Goal: Communication & Community: Answer question/provide support

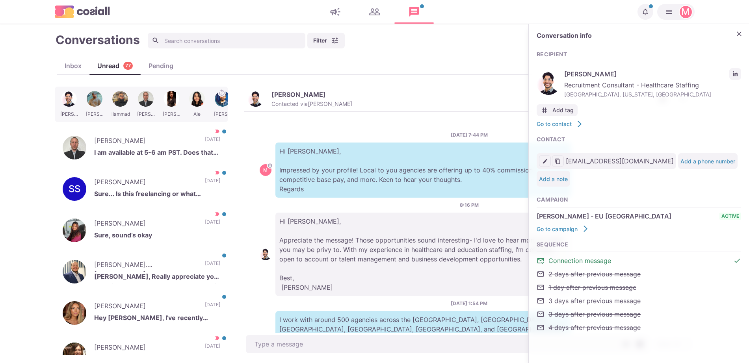
scroll to position [216, 0]
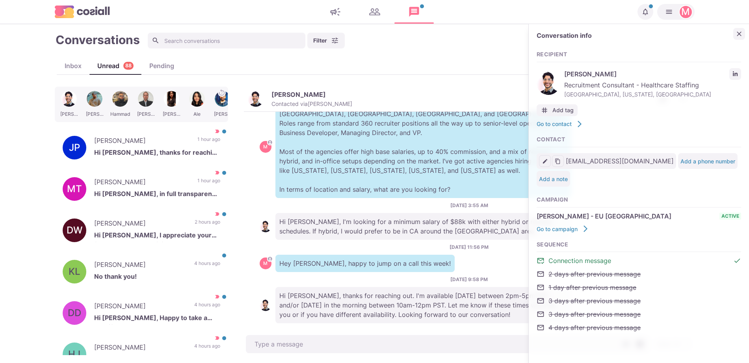
click at [738, 30] on icon "Close" at bounding box center [739, 34] width 8 height 8
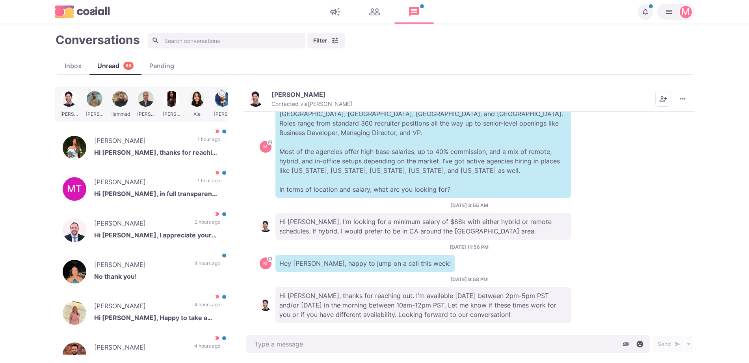
click at [302, 95] on p "[PERSON_NAME]" at bounding box center [299, 95] width 54 height 8
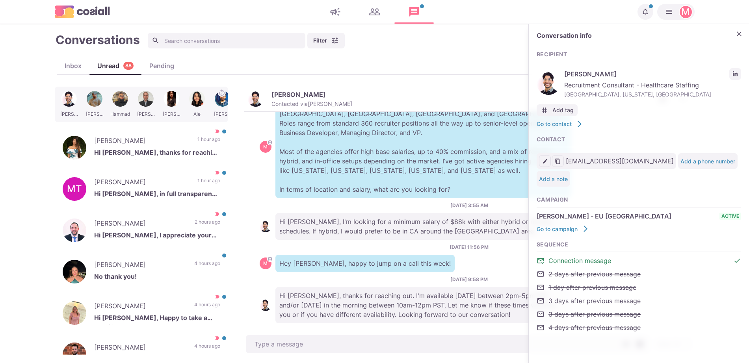
click at [742, 71] on div "Conversation info Recipient [PERSON_NAME] Recruitment Consultant - Healthcare S…" at bounding box center [639, 186] width 220 height 324
click at [732, 72] on link "LinkedIn profile link" at bounding box center [736, 74] width 12 height 12
click at [192, 157] on p "Hi [PERSON_NAME], thanks for reaching out. I am looking for a new position. I a…" at bounding box center [157, 154] width 126 height 12
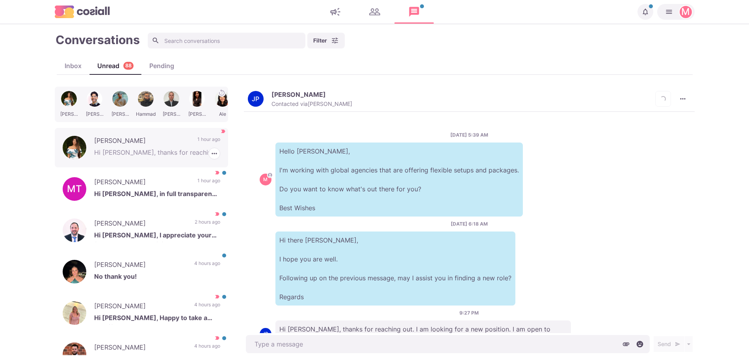
scroll to position [34, 0]
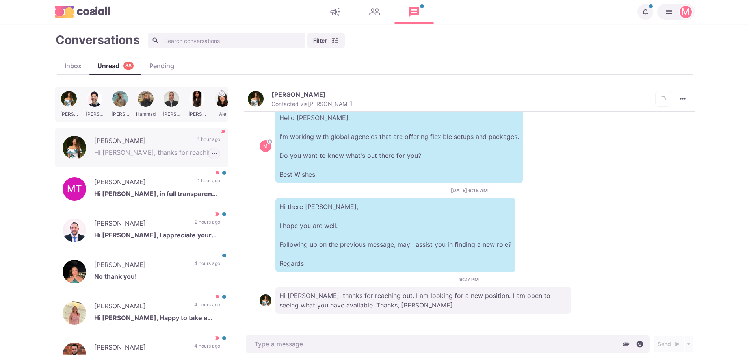
click at [210, 153] on icon "button" at bounding box center [214, 154] width 8 height 8
click at [190, 181] on button "Mark as Not Important" at bounding box center [181, 183] width 76 height 12
click at [253, 91] on button "[PERSON_NAME] Contacted via [PERSON_NAME]" at bounding box center [300, 99] width 104 height 17
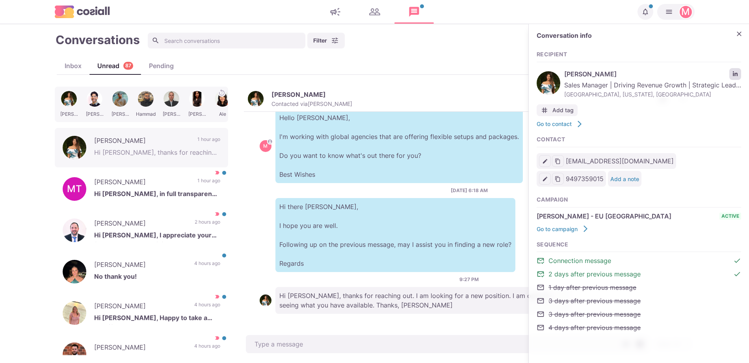
click at [738, 73] on link "LinkedIn profile link" at bounding box center [736, 74] width 12 height 12
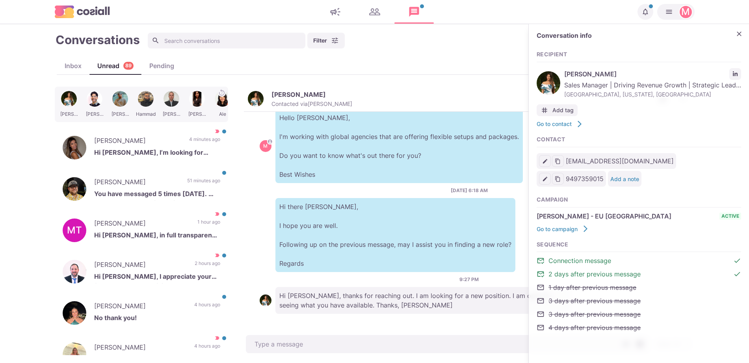
type textarea "x"
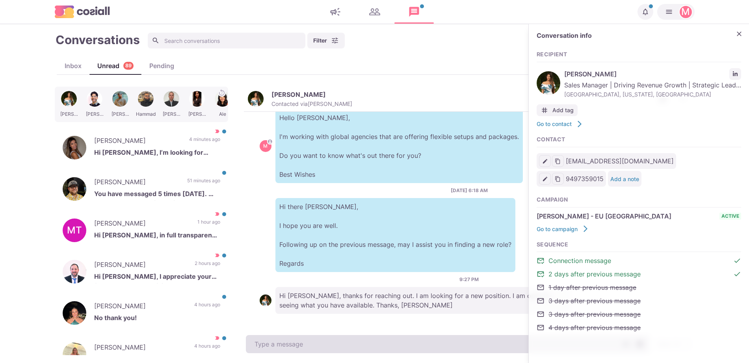
drag, startPoint x: 372, startPoint y: 329, endPoint x: 375, endPoint y: 337, distance: 7.9
click at [372, 329] on div "[DATE] 5:39 AM M Hello [PERSON_NAME], I'm working with global agencies that are…" at bounding box center [469, 223] width 451 height 222
click at [376, 342] on textarea at bounding box center [448, 344] width 404 height 18
paste textarea "I work with around 500 agencies across the [GEOGRAPHIC_DATA], [GEOGRAPHIC_DATA]…"
type textarea "I work with around 500 agencies across the [GEOGRAPHIC_DATA], [GEOGRAPHIC_DATA]…"
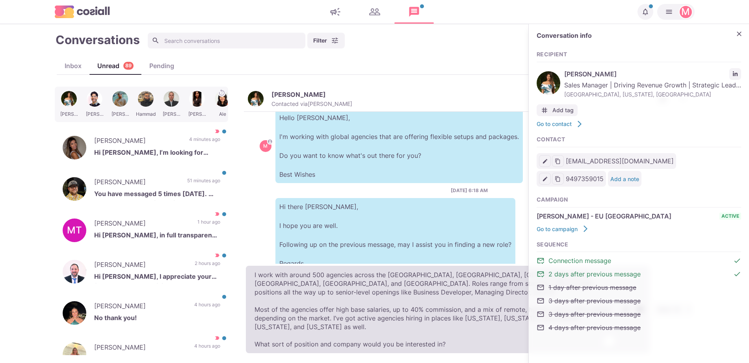
type textarea "x"
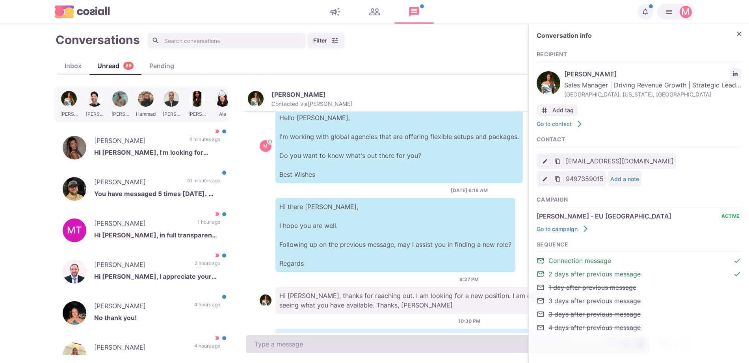
scroll to position [141, 0]
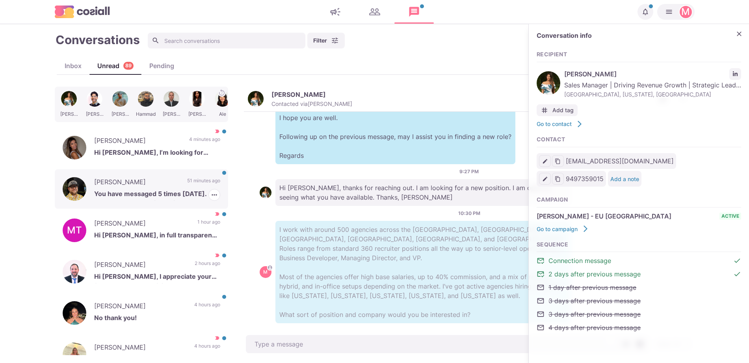
click at [130, 186] on p "[PERSON_NAME]" at bounding box center [136, 183] width 85 height 12
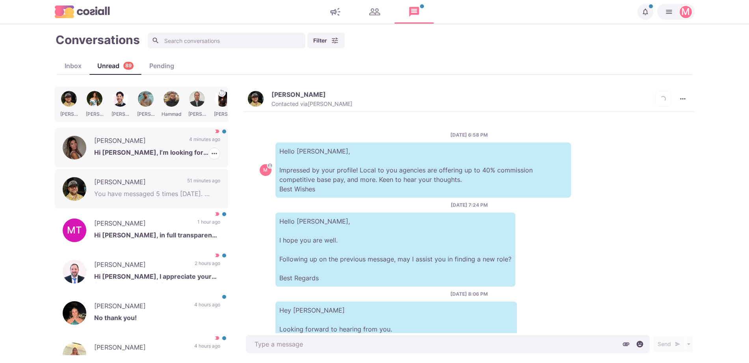
scroll to position [252, 0]
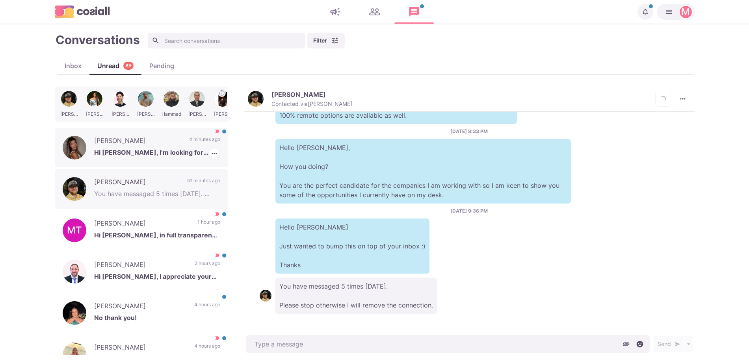
click at [198, 146] on p "4 minutes ago" at bounding box center [204, 142] width 31 height 12
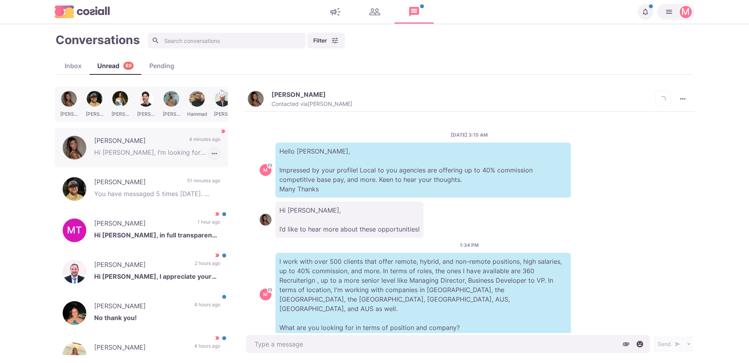
scroll to position [55, 0]
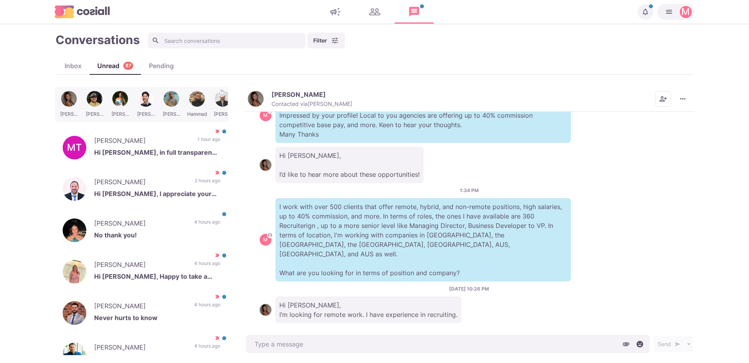
click at [247, 90] on div "[PERSON_NAME] Contacted via [PERSON_NAME] [PERSON_NAME] as Unread Mark as Not I…" at bounding box center [469, 99] width 451 height 25
click at [252, 91] on button "[PERSON_NAME] Contacted via [PERSON_NAME]" at bounding box center [300, 99] width 104 height 17
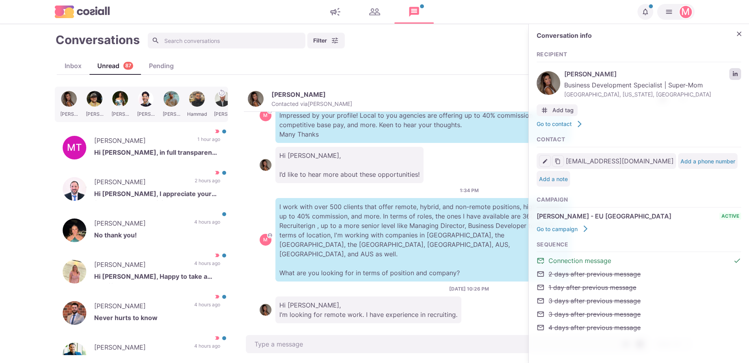
click at [732, 76] on link "LinkedIn profile link" at bounding box center [736, 74] width 12 height 12
click at [445, 245] on p "I work with over 500 clients that offer remote, hybrid, and non-remote position…" at bounding box center [424, 240] width 296 height 84
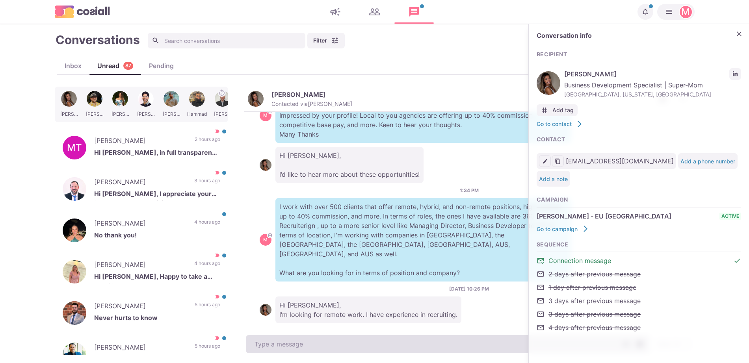
click at [504, 336] on textarea at bounding box center [448, 344] width 404 height 18
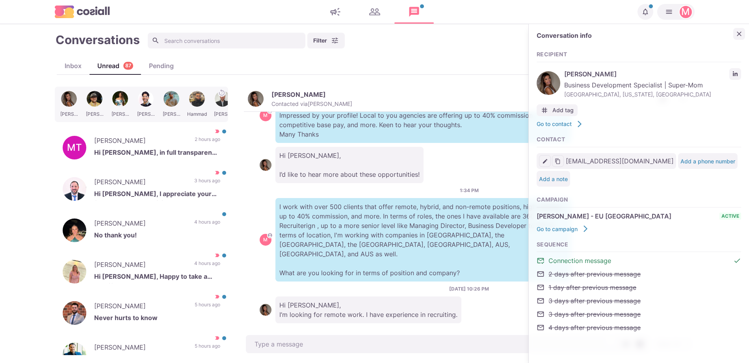
click at [740, 33] on icon "Close" at bounding box center [739, 34] width 5 height 5
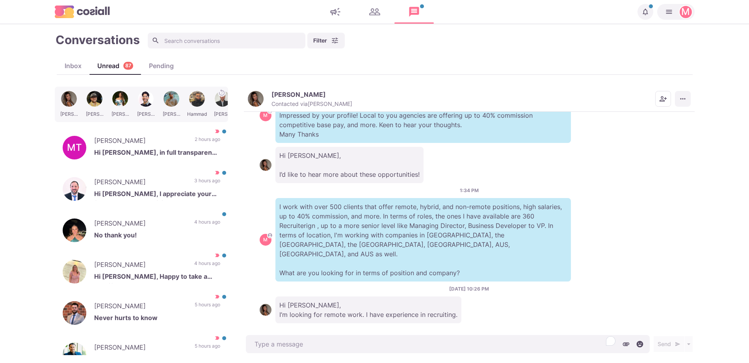
click at [687, 94] on button "More menu" at bounding box center [683, 99] width 16 height 16
click at [659, 117] on button "Mark as Unread" at bounding box center [652, 118] width 76 height 12
click at [195, 139] on p "2 hours ago" at bounding box center [208, 142] width 26 height 12
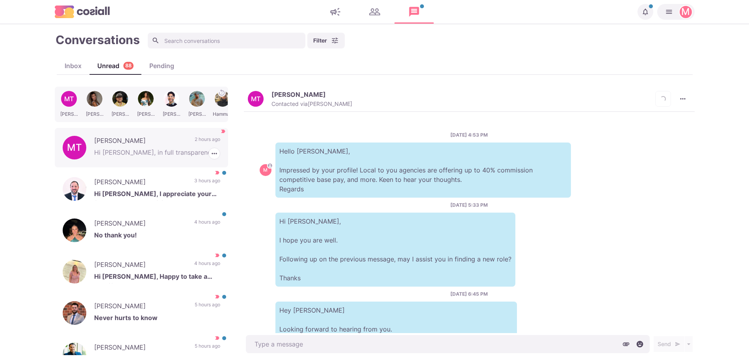
scroll to position [242, 0]
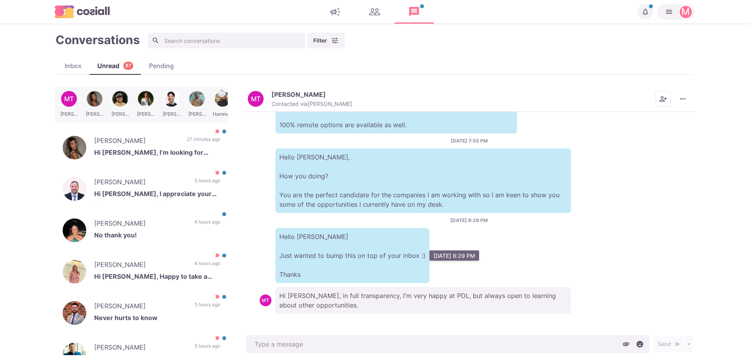
click at [363, 249] on p "Hello [PERSON_NAME] Just wanted to bump this on top of your inbox :) Thanks" at bounding box center [353, 255] width 154 height 55
click at [425, 299] on p "Hi [PERSON_NAME], in full transparency, I'm very happy at PDL, but always open …" at bounding box center [424, 300] width 296 height 27
drag, startPoint x: 488, startPoint y: 279, endPoint x: 415, endPoint y: 235, distance: 85.3
click at [479, 277] on div "MT Hello [PERSON_NAME] Just wanted to bump this on top of your inbox :) Thanks" at bounding box center [469, 255] width 419 height 55
click at [259, 99] on div "MT" at bounding box center [255, 99] width 9 height 6
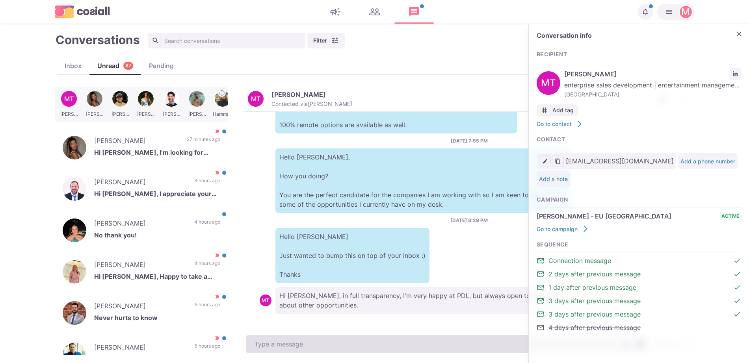
click at [330, 337] on textarea at bounding box center [448, 344] width 404 height 18
paste textarea "I work with around 500 agencies across the [GEOGRAPHIC_DATA], [GEOGRAPHIC_DATA]…"
type textarea "x"
type textarea "I work with around 500 agencies across the [GEOGRAPHIC_DATA], [GEOGRAPHIC_DATA]…"
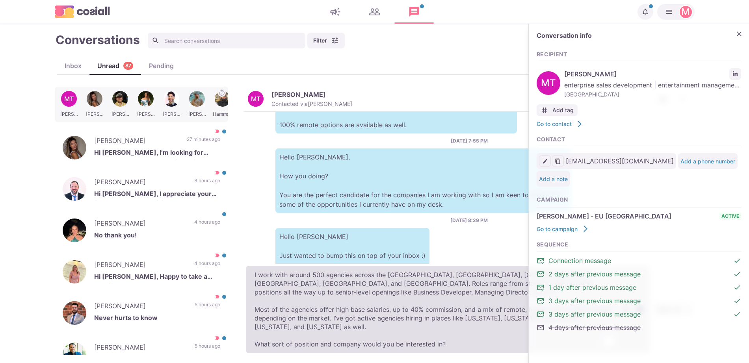
type textarea "x"
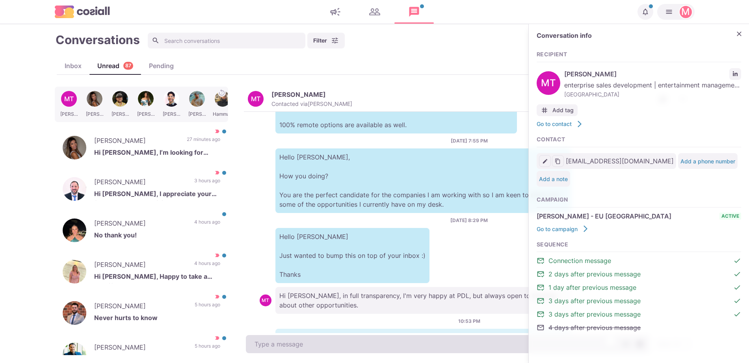
scroll to position [350, 0]
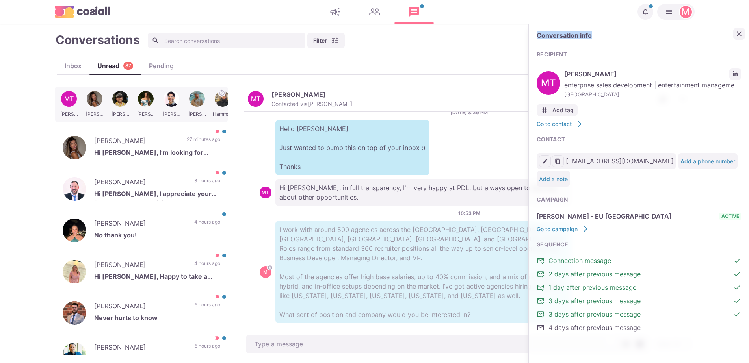
click at [735, 32] on div "Conversation info Recipient MT [PERSON_NAME] enterprise sales development | ent…" at bounding box center [639, 186] width 220 height 324
click at [735, 32] on icon "Close" at bounding box center [739, 34] width 8 height 8
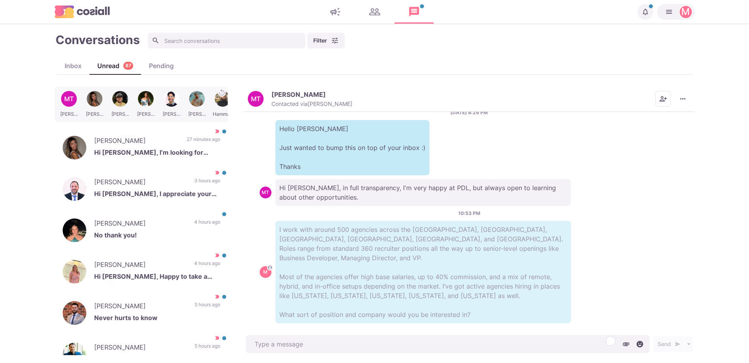
click at [686, 90] on div "MT [PERSON_NAME] Contacted via [PERSON_NAME] Mark as Unread Mark as Not Importa…" at bounding box center [469, 99] width 451 height 25
click at [685, 99] on icon "More menu" at bounding box center [682, 99] width 5 height 1
click at [649, 129] on button "Mark as Not Important" at bounding box center [652, 131] width 76 height 12
click at [127, 231] on p "No thank you!" at bounding box center [157, 237] width 126 height 12
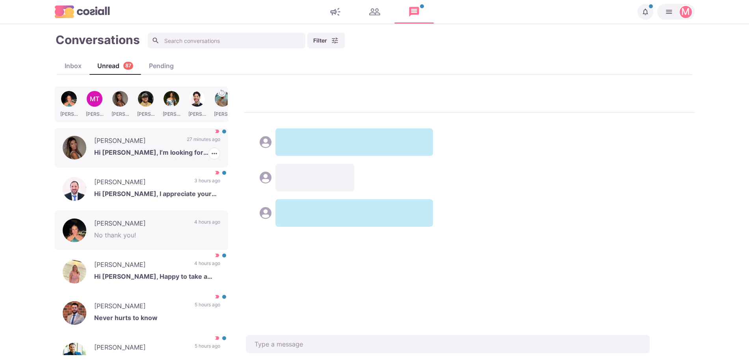
click at [157, 158] on p "Hi [PERSON_NAME], I’m looking for remote work. I have experience in recruiting." at bounding box center [157, 154] width 126 height 12
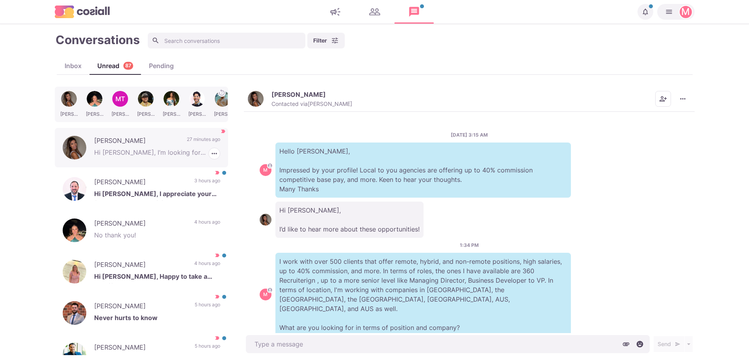
scroll to position [55, 0]
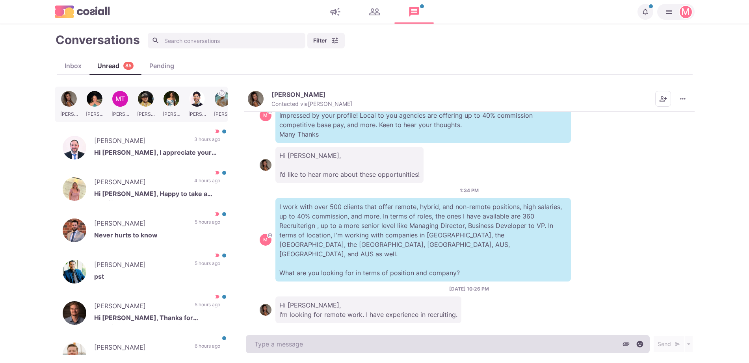
click at [391, 336] on textarea at bounding box center [448, 344] width 404 height 18
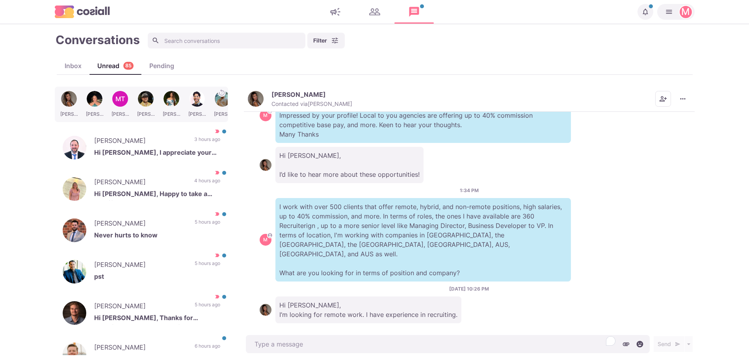
click at [252, 104] on img "button" at bounding box center [256, 99] width 16 height 16
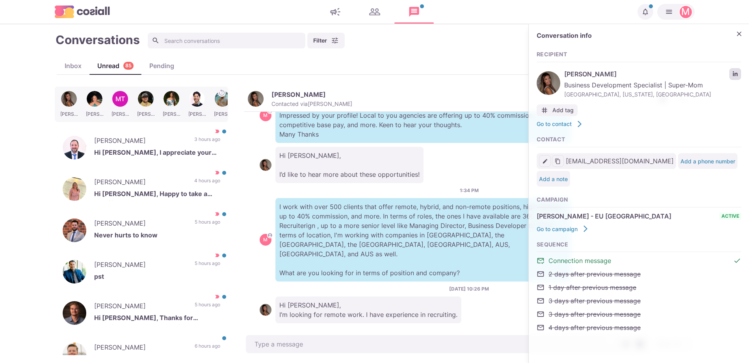
click at [736, 73] on icon "LinkedIn profile link" at bounding box center [735, 73] width 5 height 5
click at [739, 34] on icon "Close" at bounding box center [739, 34] width 8 height 8
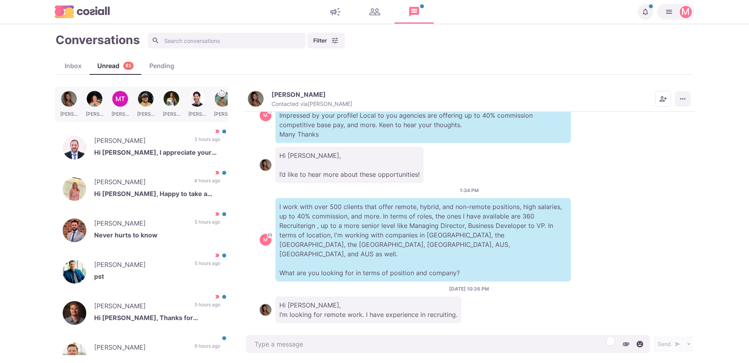
click at [685, 102] on icon "More menu" at bounding box center [683, 99] width 8 height 8
click at [667, 128] on button "Mark as Not Important" at bounding box center [652, 131] width 76 height 12
click at [147, 132] on div "[PERSON_NAME] Hi [PERSON_NAME], I appreciate your follow ups and not giving up …" at bounding box center [141, 147] width 173 height 39
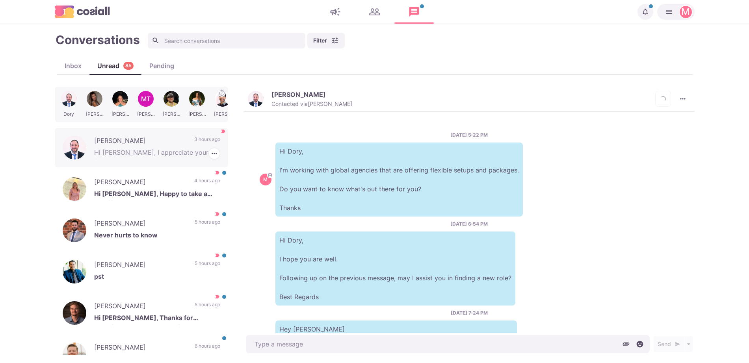
scroll to position [259, 0]
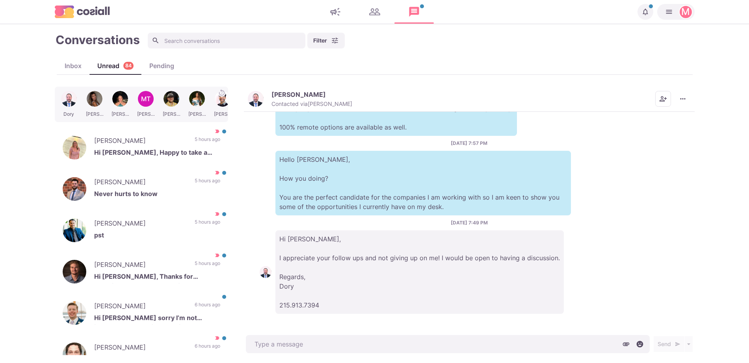
click at [344, 151] on p "Hello [PERSON_NAME], How you doing? You are the perfect candidate for the compa…" at bounding box center [424, 183] width 296 height 65
click at [266, 105] on button "[PERSON_NAME] Contacted via [PERSON_NAME]" at bounding box center [300, 99] width 104 height 17
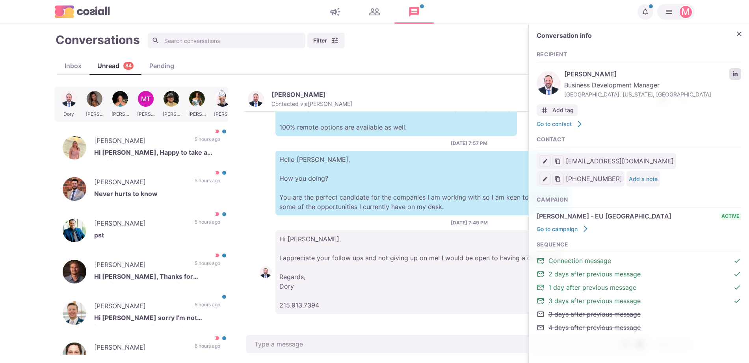
click at [736, 74] on icon "LinkedIn profile link" at bounding box center [736, 74] width 6 height 6
click at [739, 35] on icon "Close" at bounding box center [739, 34] width 8 height 8
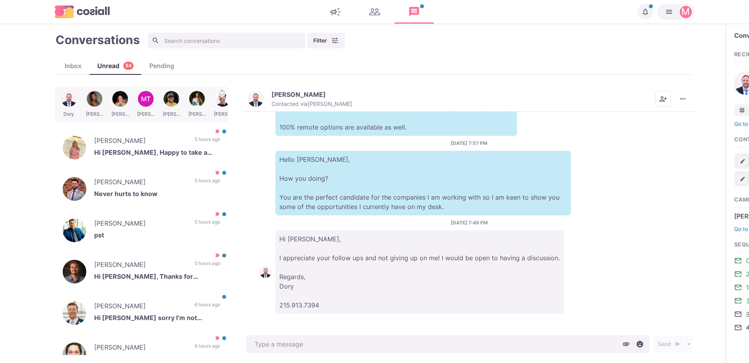
type textarea "x"
click at [665, 95] on icon "Add add contacts" at bounding box center [663, 99] width 8 height 8
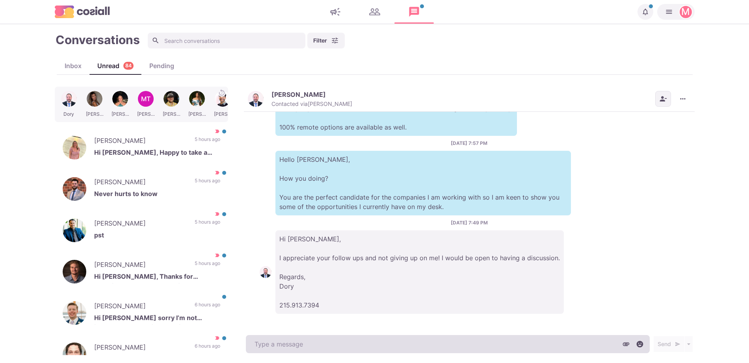
click at [300, 340] on textarea at bounding box center [448, 344] width 404 height 18
paste textarea "I work with around 500 agencies across the [GEOGRAPHIC_DATA], [GEOGRAPHIC_DATA]…"
type textarea "I work with around 500 agencies across the [GEOGRAPHIC_DATA], [GEOGRAPHIC_DATA]…"
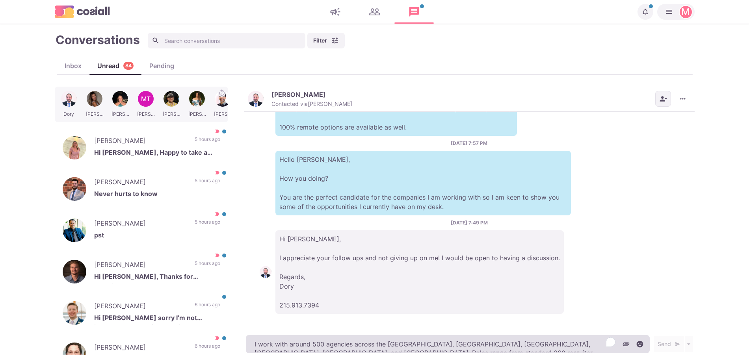
type textarea "x"
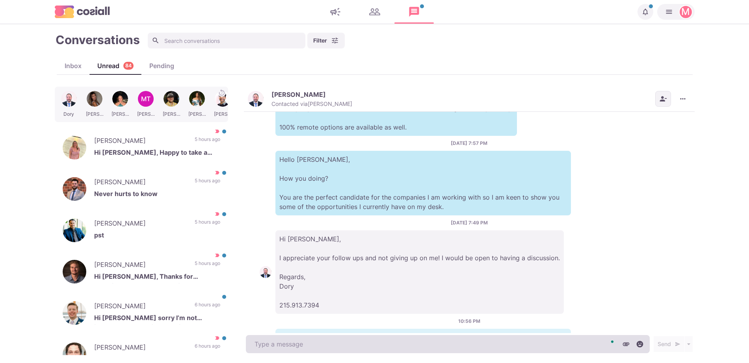
scroll to position [367, 0]
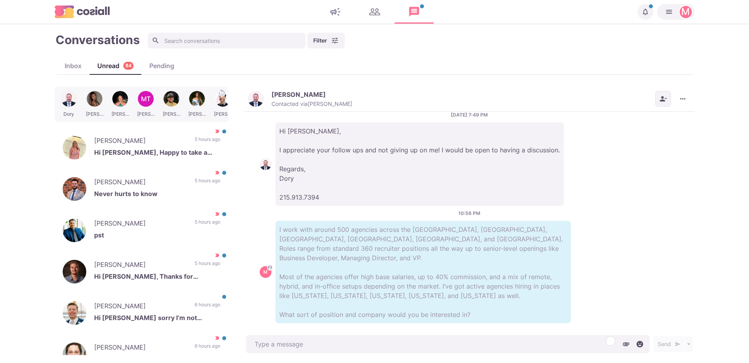
click at [698, 96] on div "Conversations Filter Status Campaign Contact Mark conversations as important wh…" at bounding box center [375, 194] width 656 height 324
click at [687, 96] on button "More menu" at bounding box center [683, 99] width 16 height 16
click at [667, 130] on button "Mark as Not Important" at bounding box center [652, 131] width 76 height 12
click at [153, 165] on div "[PERSON_NAME] Hi [PERSON_NAME], Happy to take a look if you could please send m…" at bounding box center [141, 147] width 173 height 39
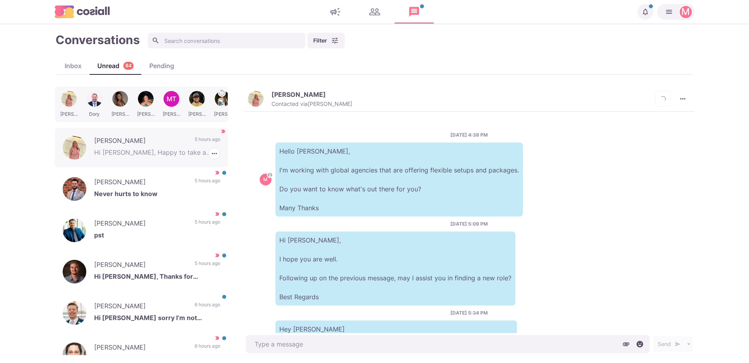
scroll to position [210, 0]
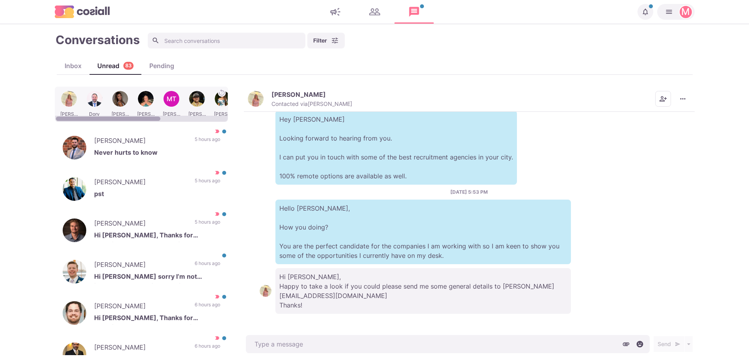
click at [255, 99] on img "button" at bounding box center [256, 99] width 16 height 16
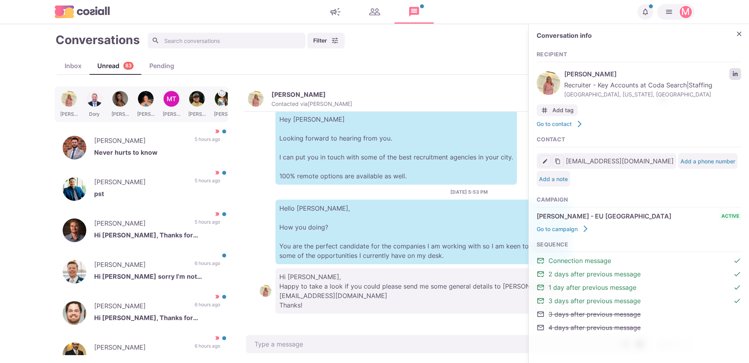
click at [733, 78] on link "LinkedIn profile link" at bounding box center [736, 74] width 12 height 12
click at [195, 143] on p "5 hours ago" at bounding box center [208, 142] width 26 height 12
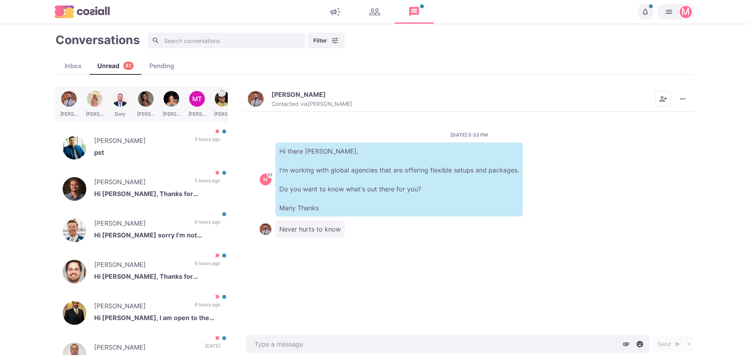
click at [255, 88] on div "[PERSON_NAME] Contacted via [PERSON_NAME] Mark as Unread Mark as Not Important …" at bounding box center [469, 99] width 451 height 25
click at [255, 93] on img "button" at bounding box center [256, 99] width 16 height 16
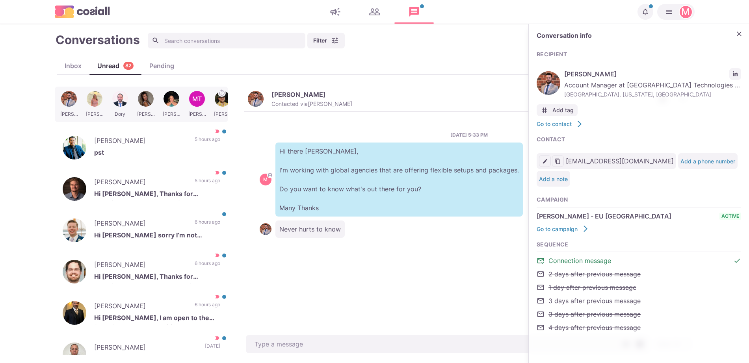
click at [738, 67] on div "[PERSON_NAME] Account Manager at [GEOGRAPHIC_DATA] Technologies [GEOGRAPHIC_DAT…" at bounding box center [639, 83] width 205 height 34
click at [736, 74] on icon "LinkedIn profile link" at bounding box center [736, 74] width 6 height 6
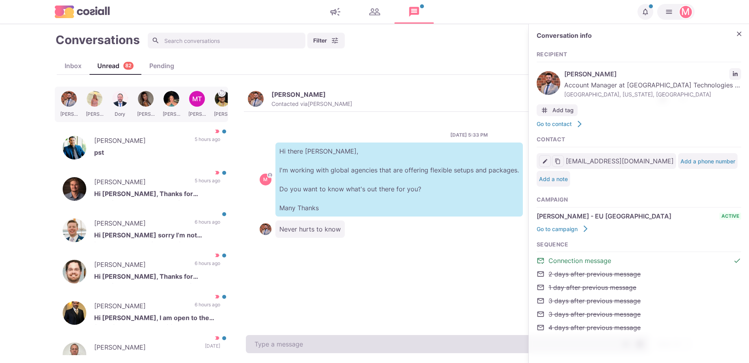
click at [317, 338] on textarea at bounding box center [448, 344] width 404 height 18
type textarea "x"
paste textarea "I work with around 500 agencies across the [GEOGRAPHIC_DATA], [GEOGRAPHIC_DATA]…"
type textarea "I work with around 500 agencies across the [GEOGRAPHIC_DATA], [GEOGRAPHIC_DATA]…"
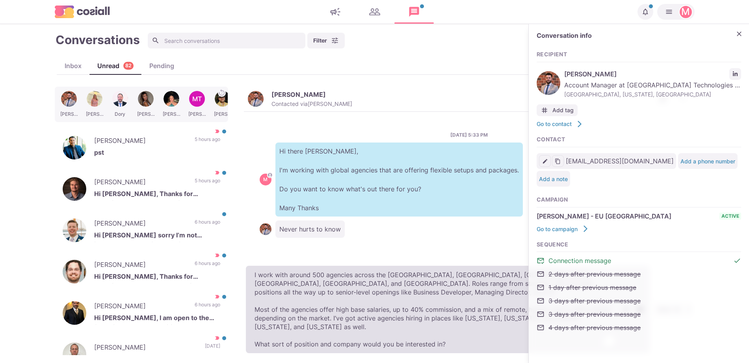
type textarea "x"
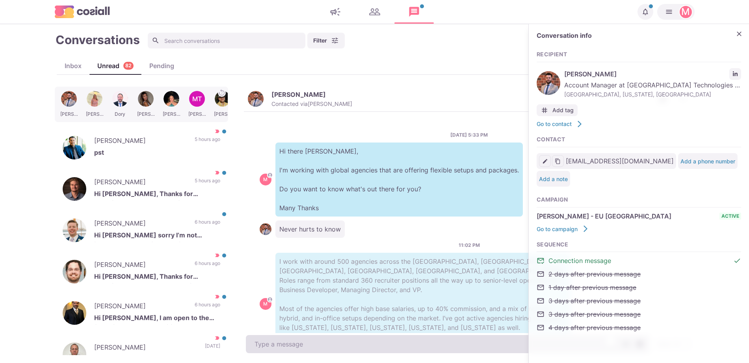
scroll to position [32, 0]
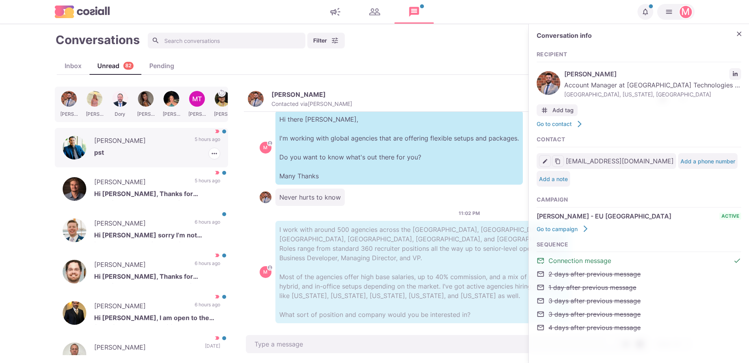
click at [149, 143] on p "[PERSON_NAME]" at bounding box center [140, 142] width 93 height 12
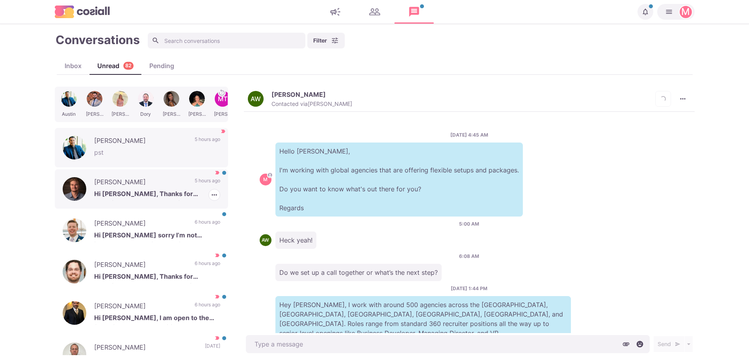
scroll to position [317, 0]
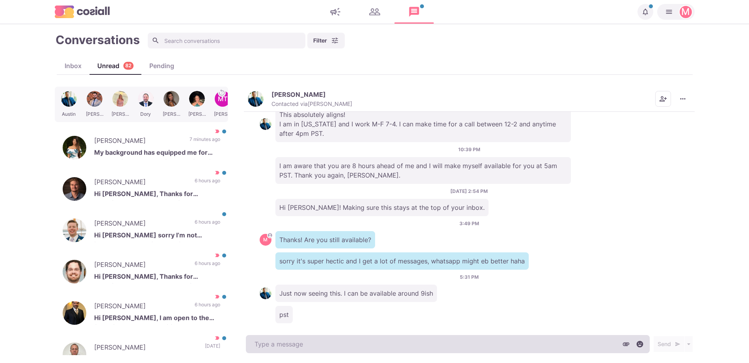
click at [388, 351] on textarea at bounding box center [448, 344] width 404 height 18
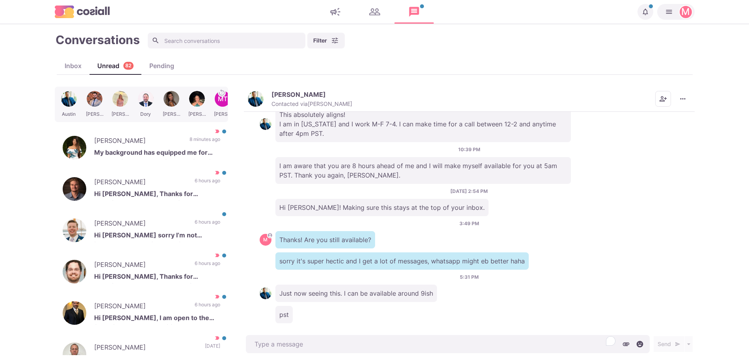
click at [254, 99] on img "button" at bounding box center [256, 99] width 16 height 16
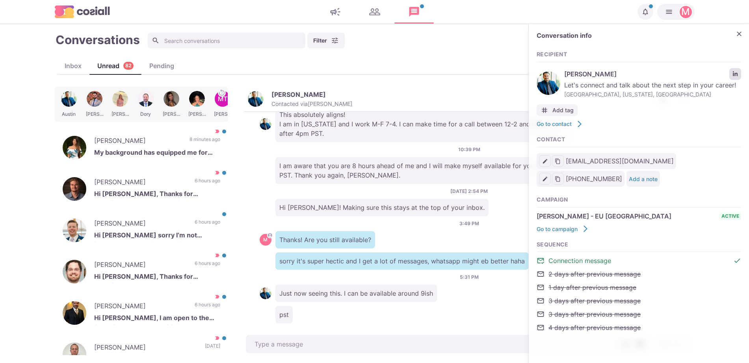
click at [740, 72] on link "LinkedIn profile link" at bounding box center [736, 74] width 12 height 12
click at [409, 262] on div "[DATE] 4:45 AM M Hello [PERSON_NAME], I'm working with global agencies that are…" at bounding box center [469, 223] width 451 height 222
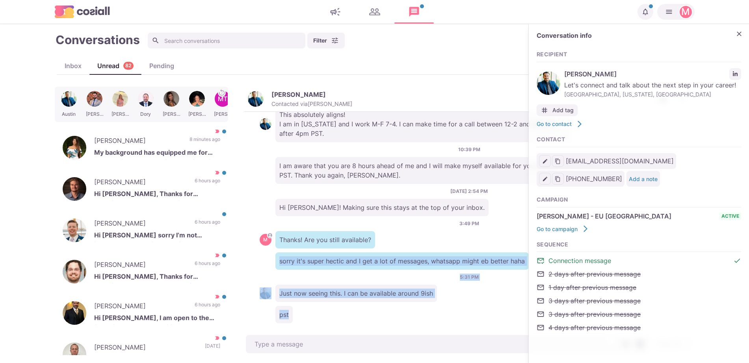
drag, startPoint x: 413, startPoint y: 226, endPoint x: 416, endPoint y: 301, distance: 75.3
click at [430, 317] on div "[DATE] 4:45 AM M Hello [PERSON_NAME], I'm working with global agencies that are…" at bounding box center [469, 223] width 451 height 222
click at [411, 306] on div "pst" at bounding box center [469, 314] width 419 height 17
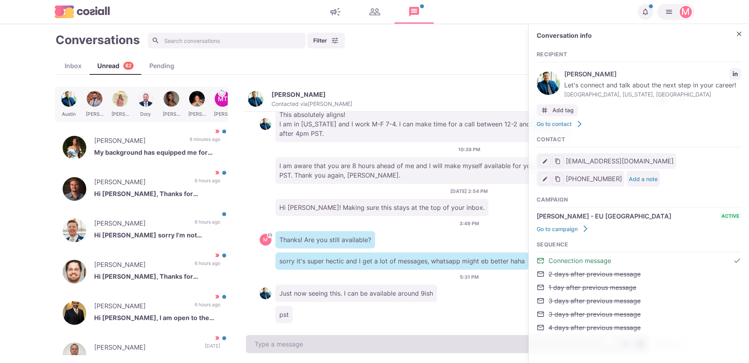
click at [385, 346] on textarea "To enrich screen reader interactions, please activate Accessibility in Grammarl…" at bounding box center [448, 344] width 404 height 18
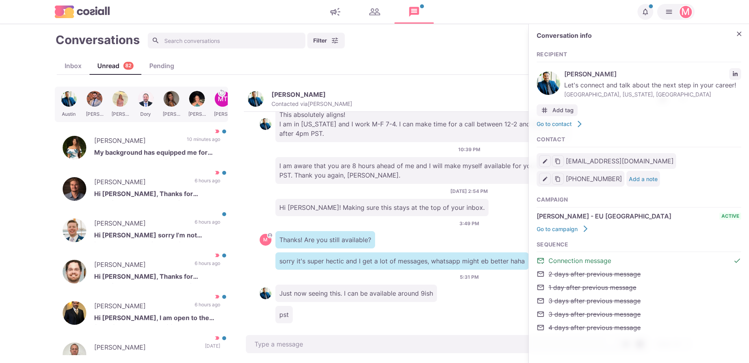
click at [583, 79] on div "[PERSON_NAME] Let's connect and talk about the next step in your career! [GEOGR…" at bounding box center [639, 83] width 205 height 34
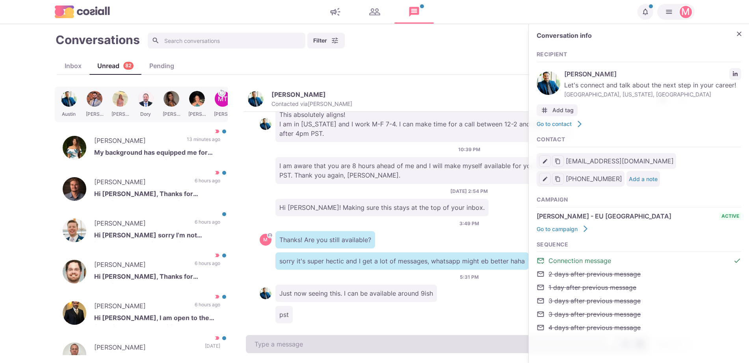
click at [433, 351] on textarea "To enrich screen reader interactions, please activate Accessibility in Grammarl…" at bounding box center [448, 344] width 404 height 18
type textarea "x"
type textarea "T"
type textarea "x"
type textarea "Te"
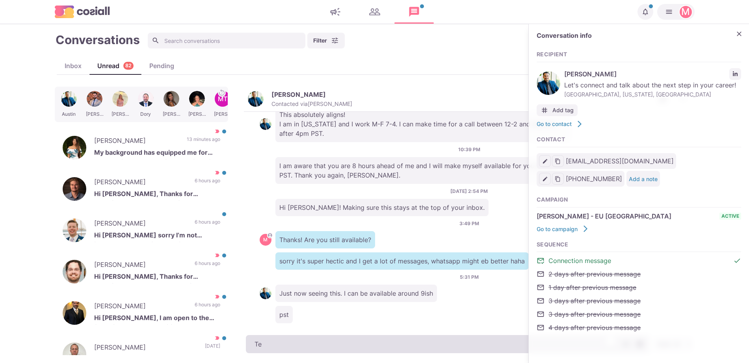
type textarea "x"
type textarea "Tex"
type textarea "x"
type textarea "Text"
type textarea "x"
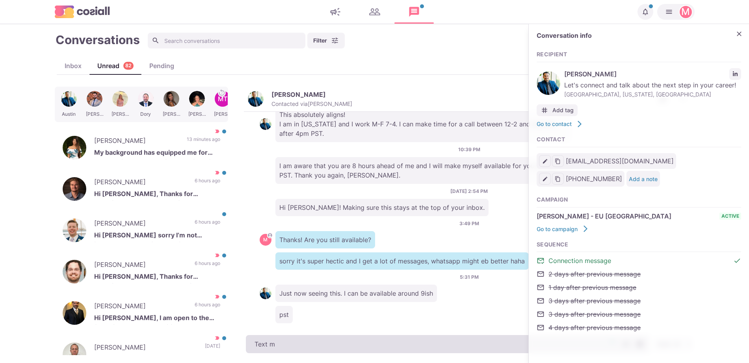
type textarea "Text me"
type textarea "x"
type textarea "Text me"
type textarea "x"
type textarea "Text me o"
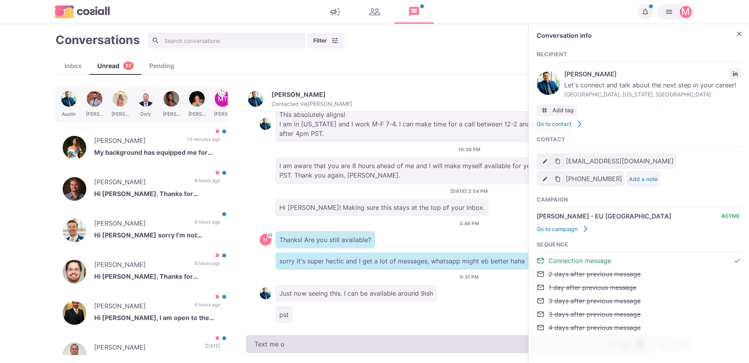
type textarea "x"
type textarea "Text me on"
type textarea "x"
type textarea "Text me on"
type textarea "x"
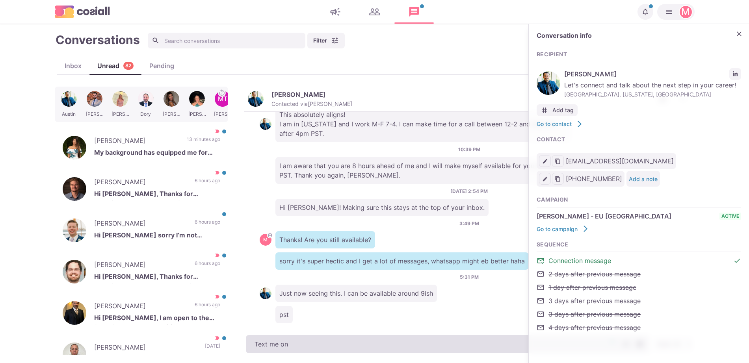
type textarea "Text me on W"
type textarea "x"
type textarea "Text me on Wh"
type textarea "x"
type textarea "Text me on What"
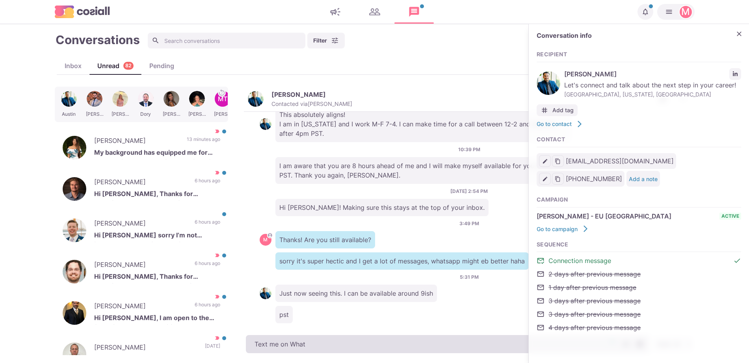
type textarea "x"
type textarea "Text me on Whats"
type textarea "x"
type textarea "Text me on WhatsA"
type textarea "x"
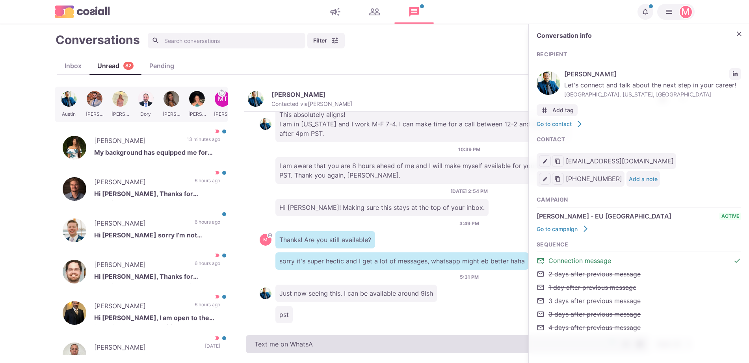
type textarea "Text me on WhatsAp"
type textarea "x"
type textarea "Text me on WhatsApp"
type textarea "x"
type textarea "Text me on WhatsApp,"
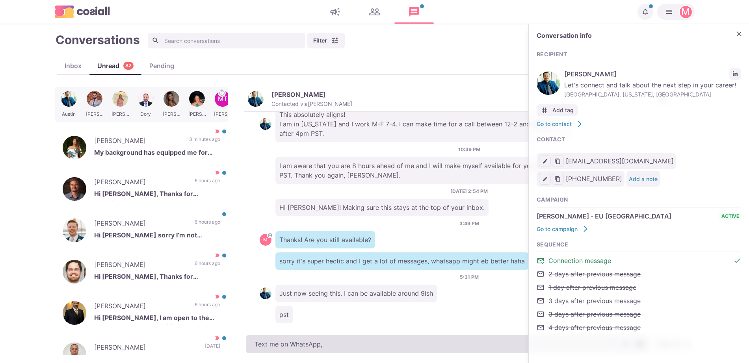
type textarea "x"
type textarea "Text me on WhatsApp,"
type textarea "x"
type textarea "Text me on WhatsApp, n"
type textarea "x"
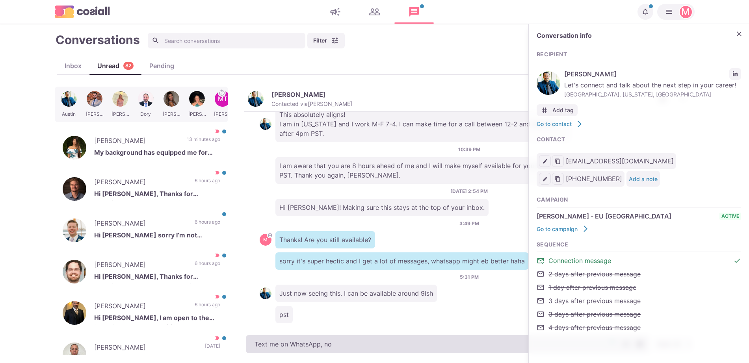
type textarea "Text me on WhatsApp, not"
type textarea "x"
type textarea "Text me on WhatsApp, not"
type textarea "x"
type textarea "Text me on WhatsApp, not ge"
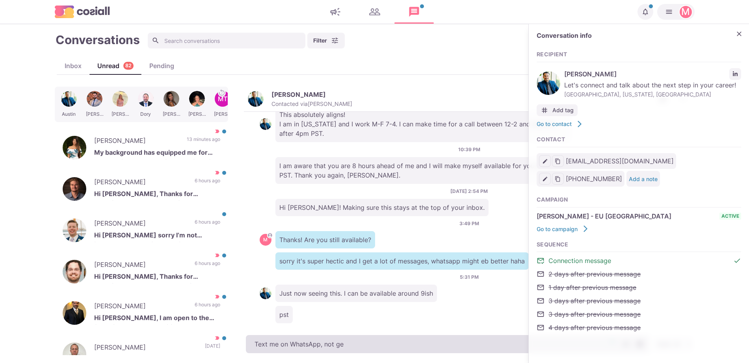
type textarea "x"
type textarea "Text me on WhatsApp, not get"
type textarea "x"
type textarea "Text me on WhatsApp, not gett"
type textarea "x"
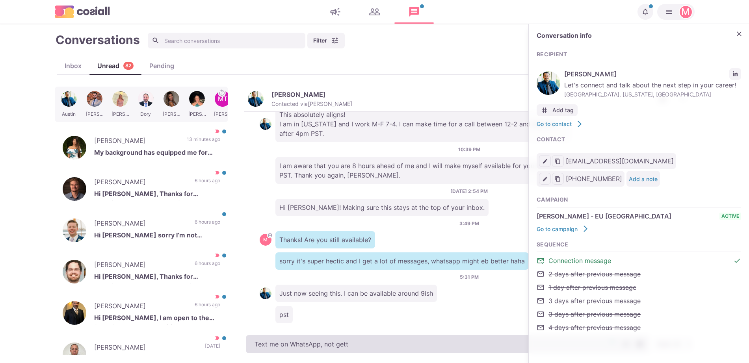
type textarea "Text me on WhatsApp, not getti"
type textarea "x"
type textarea "Text me on WhatsApp, not getting"
type textarea "x"
type textarea "Text me on WhatsApp, not getting"
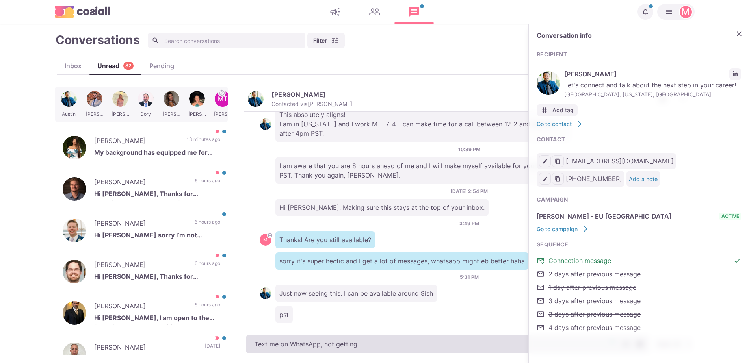
type textarea "x"
type textarea "Text me on WhatsApp, not getting n"
type textarea "x"
type textarea "Text me on WhatsApp, not getting no"
type textarea "x"
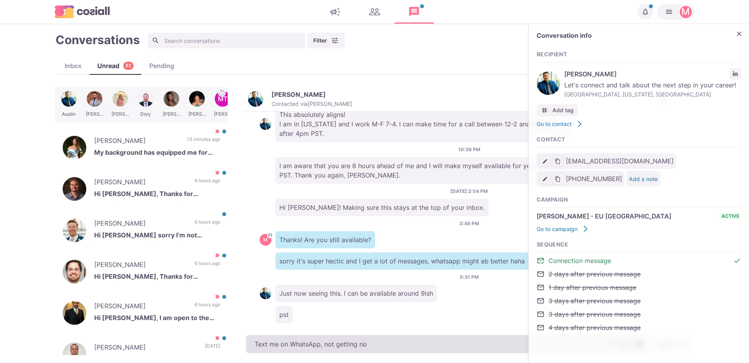
type textarea "Text me on WhatsApp, not getting not"
type textarea "x"
type textarea "Text me on WhatsApp, not getting noti"
type textarea "x"
type textarea "Text me on WhatsApp, not getting notif"
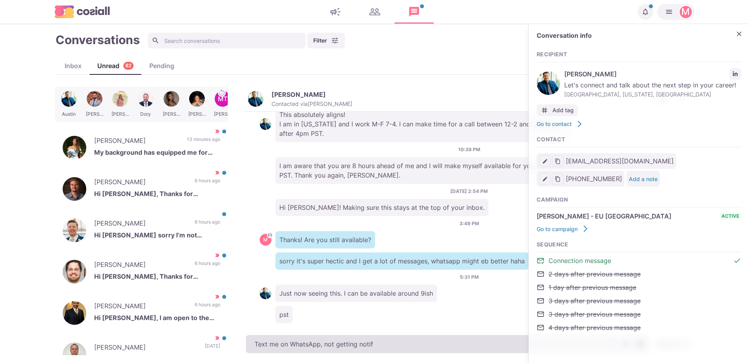
type textarea "x"
type textarea "Text me on WhatsApp, not getting notifi"
type textarea "x"
type textarea "Text me on WhatsApp, not getting notific"
type textarea "x"
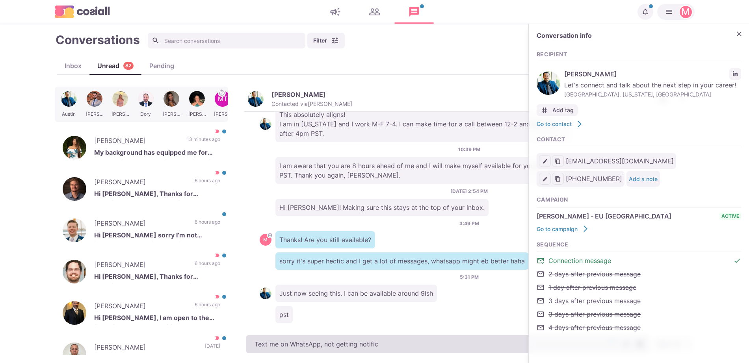
type textarea "Text me on WhatsApp, not getting notifica"
type textarea "x"
type textarea "Text me on WhatsApp, not getting notificat"
type textarea "x"
type textarea "Text me on WhatsApp, not getting notificati"
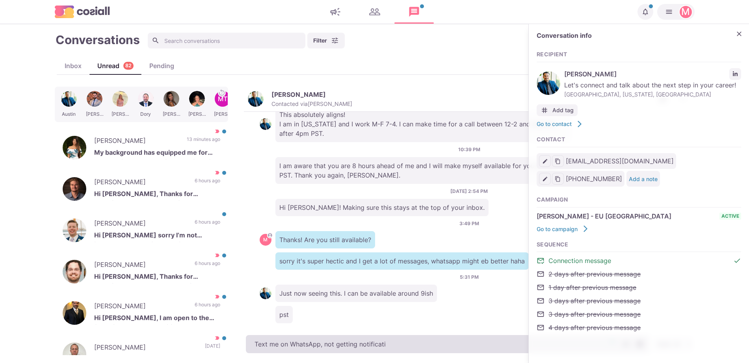
type textarea "x"
type textarea "Text me on WhatsApp, not getting notificatio"
type textarea "x"
type textarea "Text me on WhatsApp, not getting notifications"
type textarea "x"
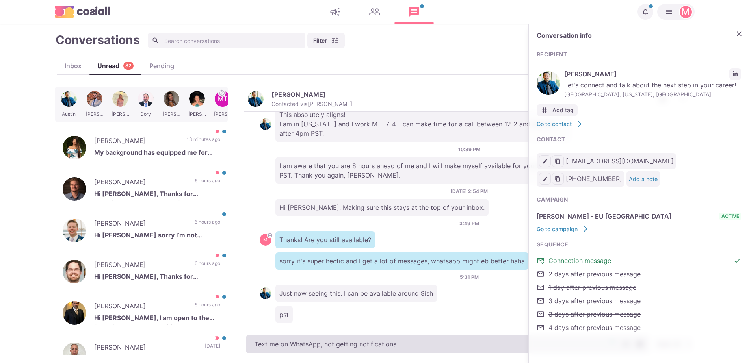
type textarea "Text me on WhatsApp, not getting notifications"
type textarea "x"
type textarea "Text me on WhatsApp, not getting notifications h"
type textarea "x"
type textarea "Text me on WhatsApp, not getting notifications her"
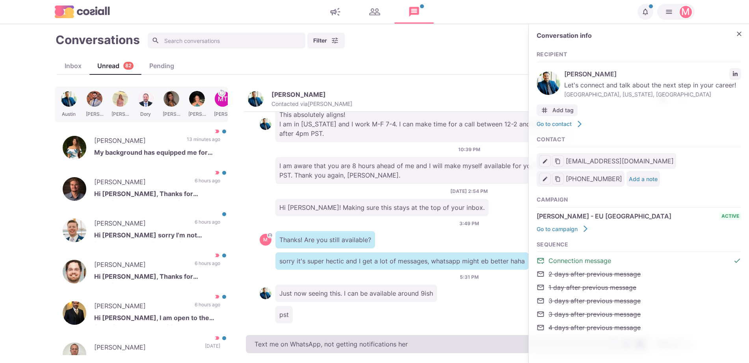
type textarea "x"
type textarea "Text me on WhatsApp, not getting notifications here"
type textarea "x"
type textarea "Text me on WhatsApp, not getting notifications here f"
type textarea "x"
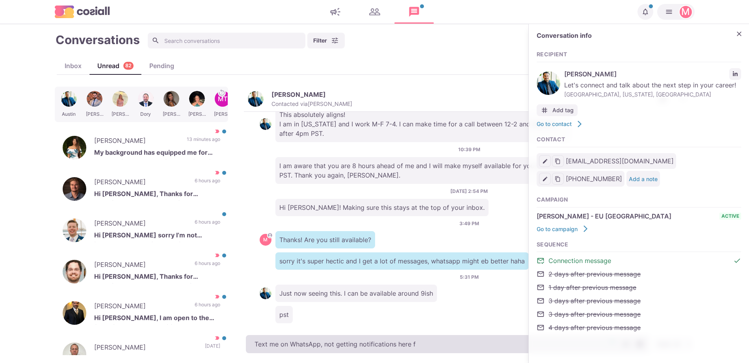
type textarea "Text me on WhatsApp, not getting notifications here fo"
type textarea "x"
type textarea "Text me on WhatsApp, not getting notifications here for"
type textarea "x"
type textarea "Text me on WhatsApp, not getting notifications here for s"
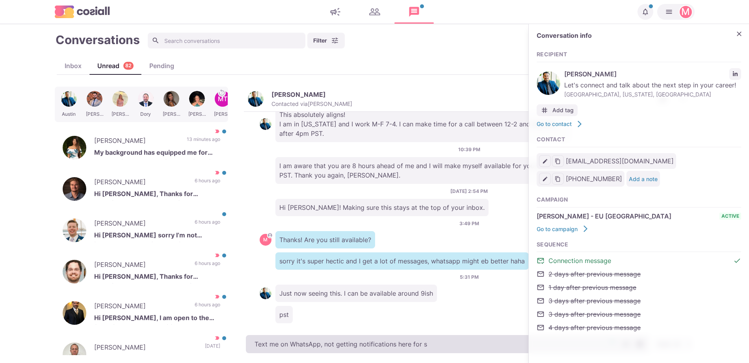
type textarea "x"
type textarea "Text me on WhatsApp, not getting notifications here for so"
type textarea "x"
type textarea "Text me on WhatsApp, not getting notifications here for some"
type textarea "x"
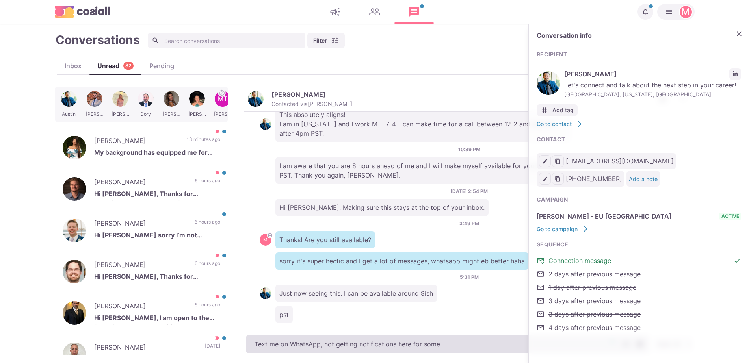
type textarea "Text me on WhatsApp, not getting notifications here for some"
type textarea "x"
type textarea "Text me on WhatsApp, not getting notifications here for some re"
type textarea "x"
type textarea "Text me on WhatsApp, not getting notifications here for some rea"
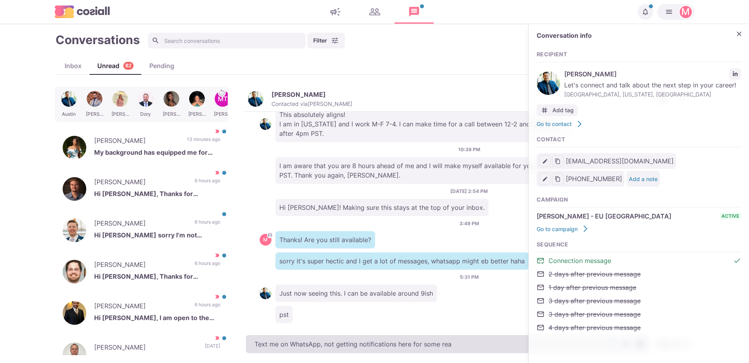
type textarea "x"
type textarea "Text me on WhatsApp, not getting notifications here for some reas"
type textarea "x"
type textarea "Text me on WhatsApp, not getting notifications here for some reaso"
type textarea "x"
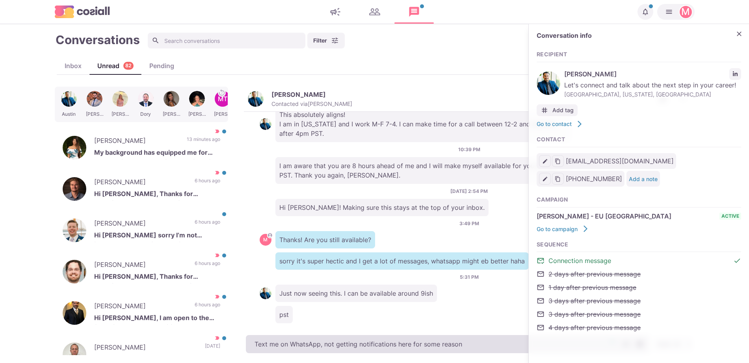
type textarea "Text me on WhatsApp, not getting notifications here for some reason"
type textarea "x"
type textarea "Text me on WhatsApp, not getting notifications here for some reason -"
type textarea "x"
type textarea "Text me on WhatsApp, not getting notifications here for some reason -"
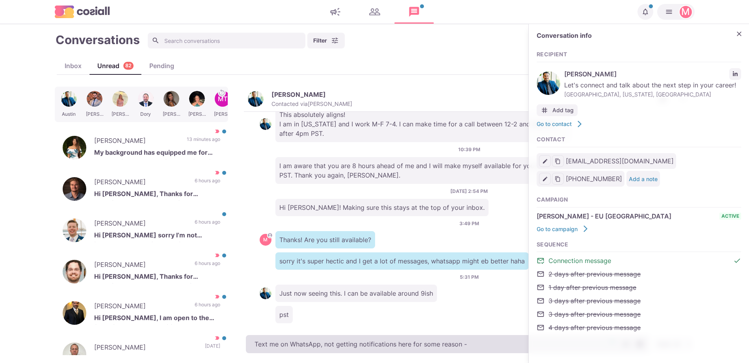
type textarea "x"
type textarea "Text me on WhatsApp, not getting notifications here for some reason - 1"
type textarea "x"
type textarea "Text me on WhatsApp, not getting notifications here for some reason - 1"
type textarea "x"
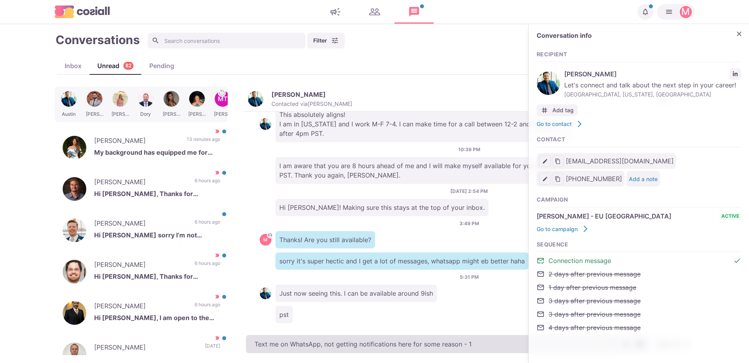
type textarea "Text me on WhatsApp, not getting notifications here for some reason - 1 5"
type textarea "x"
type textarea "Text me on WhatsApp, not getting notifications here for some reason - 1 571"
type textarea "x"
type textarea "Text me on WhatsApp, not getting notifications here for some reason - 1 571"
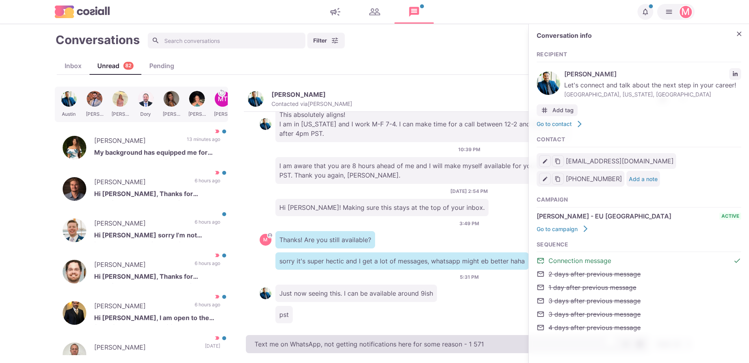
type textarea "x"
type textarea "Text me on WhatsApp, not getting notifications here for some reason - 1 571 5"
type textarea "x"
type textarea "Text me on WhatsApp, not getting notifications here for some reason - 1 571 516"
type textarea "x"
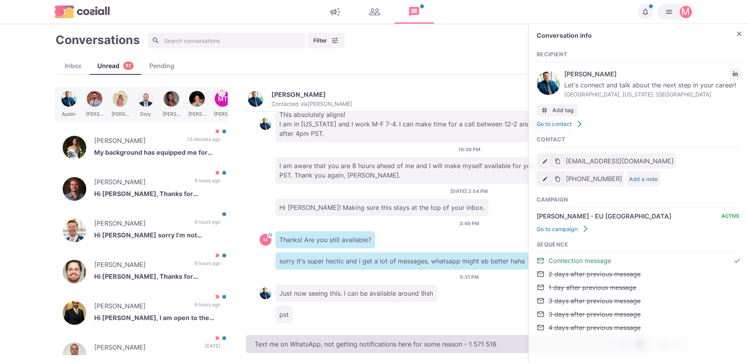
type textarea "Text me on WhatsApp, not getting notifications here for some reason - 1 571 516"
type textarea "x"
type textarea "Text me on WhatsApp, not getting notifications here for some reason - 1 571 516…"
type textarea "x"
type textarea "Text me on WhatsApp, not getting notifications here for some reason - 1 571 516…"
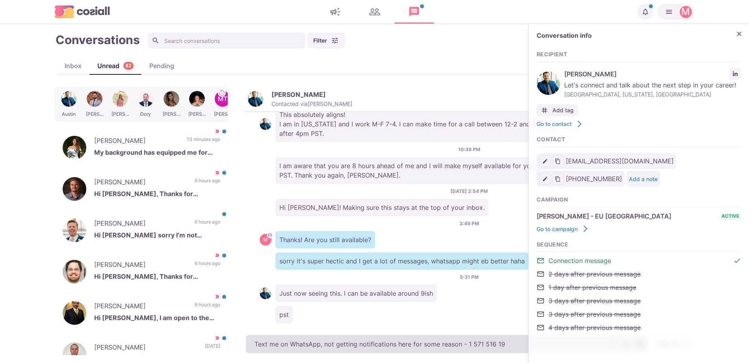
type textarea "x"
type textarea "Text me on WhatsApp, not getting notifications here for some reason - 1 571 516…"
type textarea "x"
type textarea "Text me on WhatsApp, not getting notifications here for some reason - 1 571 516…"
type textarea "x"
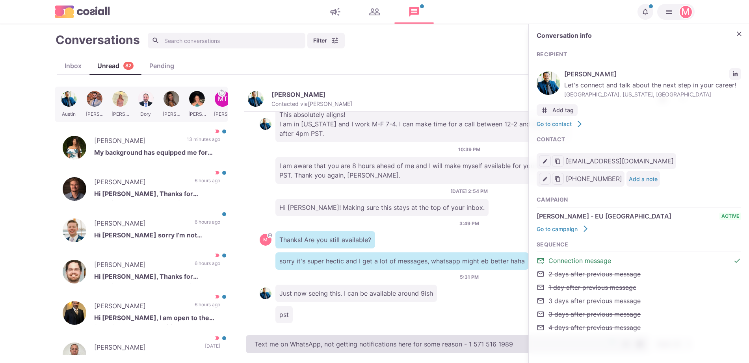
type textarea "Text me on WhatsApp, not getting notifications here for some reason - 1 571 516…"
type textarea "x"
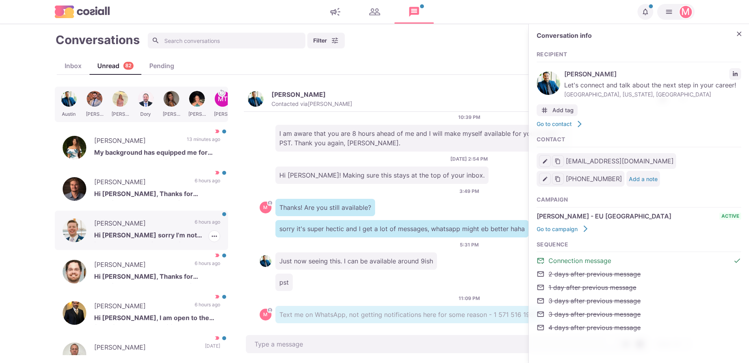
click at [173, 219] on p "[PERSON_NAME]" at bounding box center [140, 225] width 93 height 12
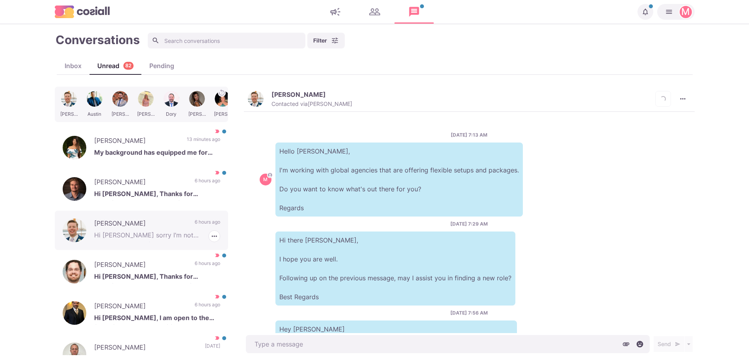
scroll to position [193, 0]
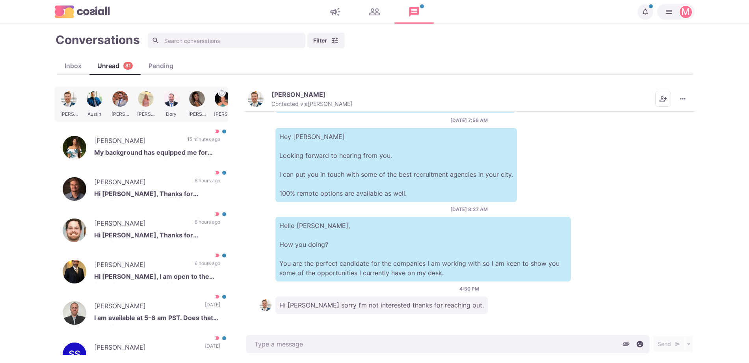
click at [263, 95] on button "[PERSON_NAME] Contacted via [PERSON_NAME]" at bounding box center [300, 99] width 104 height 17
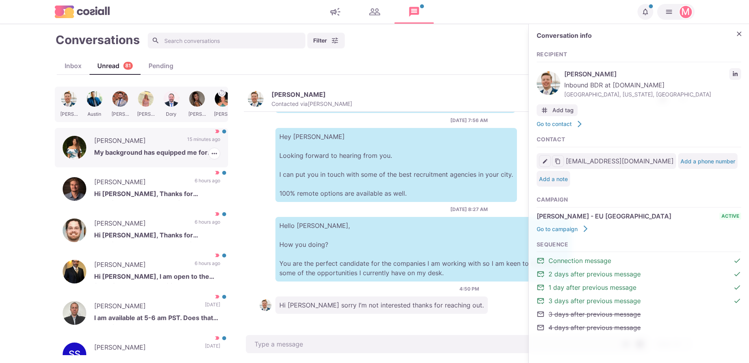
click at [170, 146] on p "[PERSON_NAME]" at bounding box center [136, 142] width 85 height 12
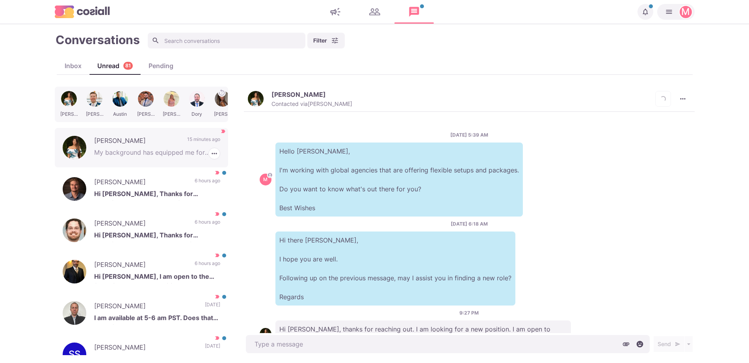
scroll to position [276, 0]
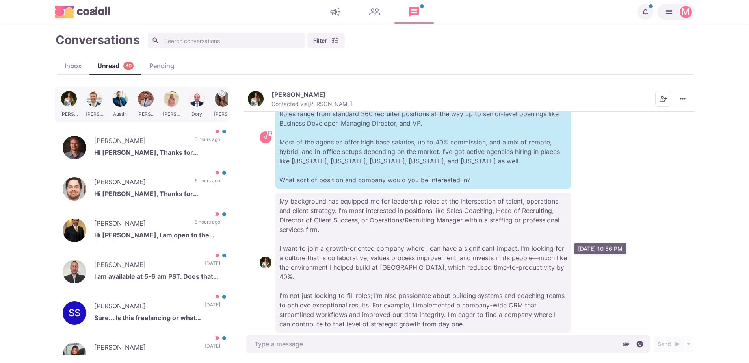
click at [410, 202] on p "My background has equipped me for leadership roles at the intersection of talen…" at bounding box center [424, 263] width 296 height 140
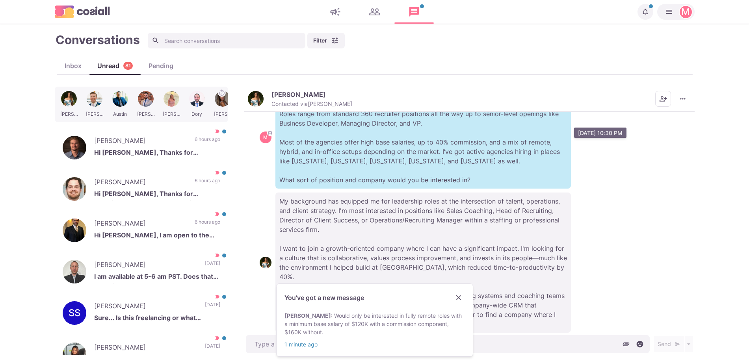
click at [363, 140] on p "I work with around 500 agencies across the [GEOGRAPHIC_DATA], [GEOGRAPHIC_DATA]…" at bounding box center [424, 137] width 296 height 102
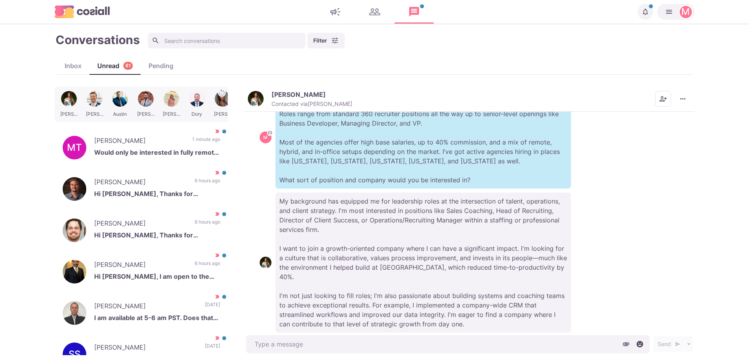
click at [254, 97] on img "button" at bounding box center [256, 99] width 16 height 16
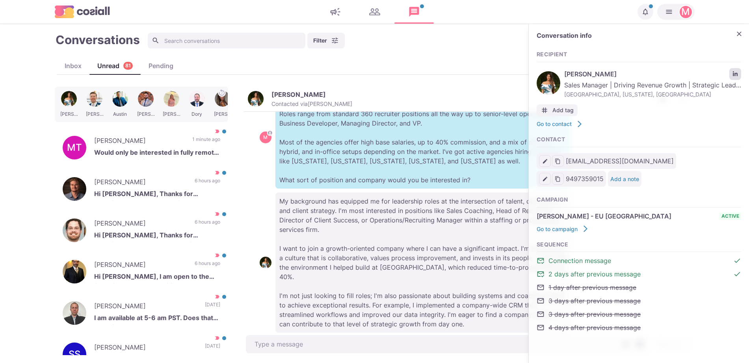
click at [735, 74] on icon "LinkedIn profile link" at bounding box center [735, 73] width 5 height 5
type textarea "x"
